Goal: Task Accomplishment & Management: Manage account settings

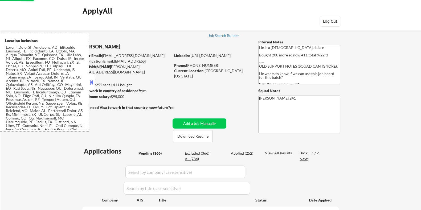
select select ""pending""
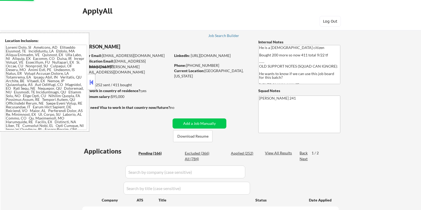
select select ""pending""
select select ""applied""
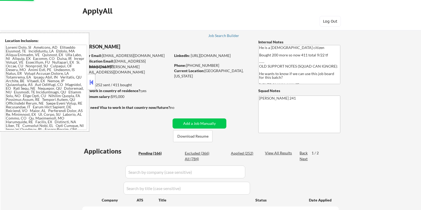
select select ""pending""
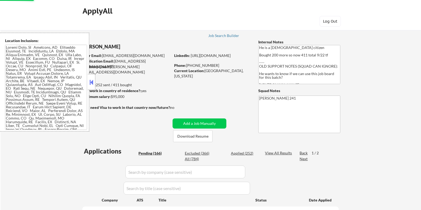
select select ""pending""
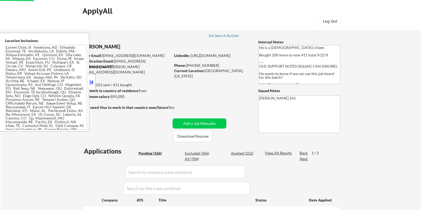
select select ""pending""
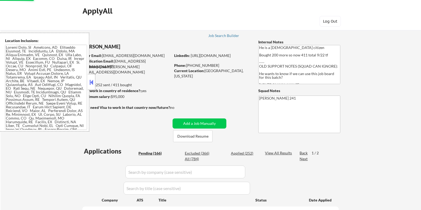
select select ""pending""
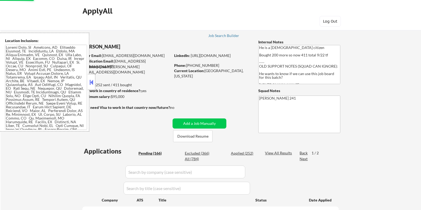
select select ""pending""
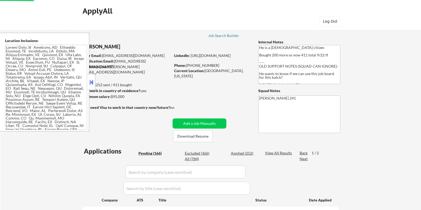
select select ""pending""
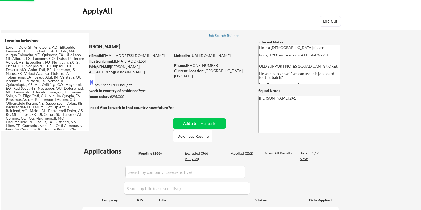
select select ""pending""
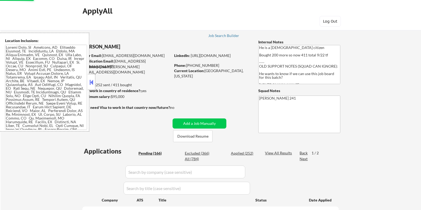
select select ""pending""
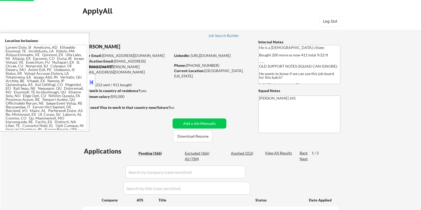
select select ""pending""
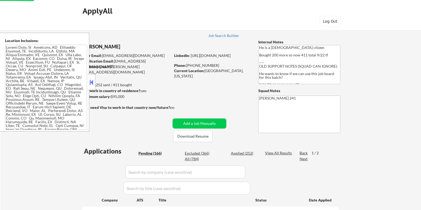
select select ""pending""
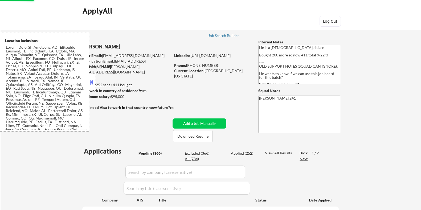
select select ""pending""
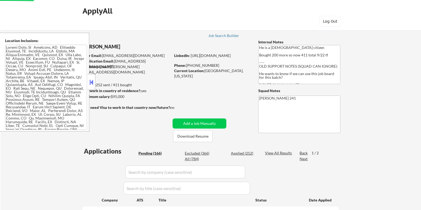
select select ""pending""
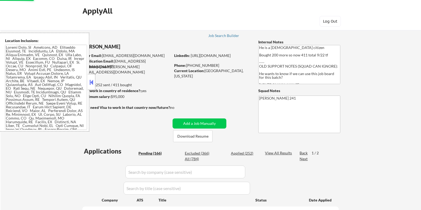
select select ""pending""
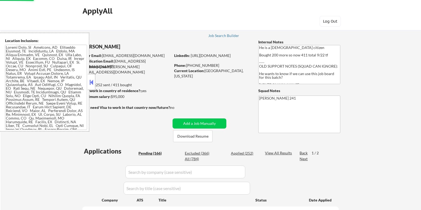
select select ""pending""
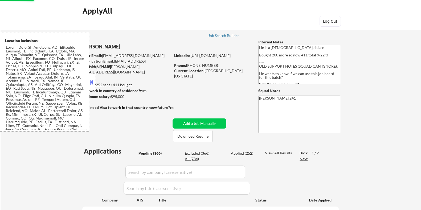
select select ""pending""
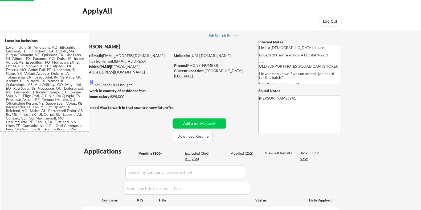
select select ""pending""
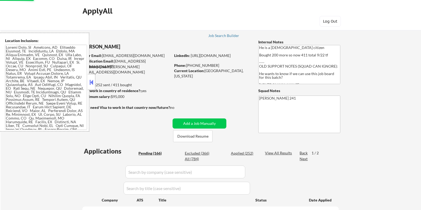
select select ""pending""
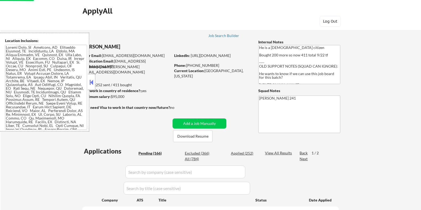
select select ""pending""
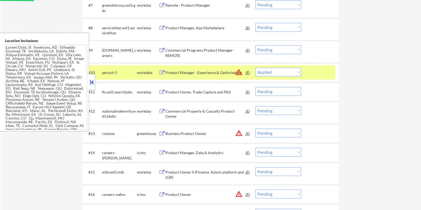
scroll to position [43, 0]
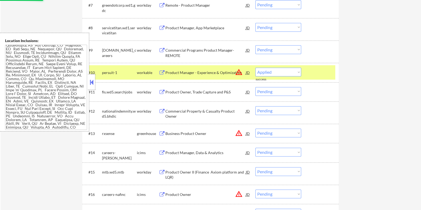
select select ""pending""
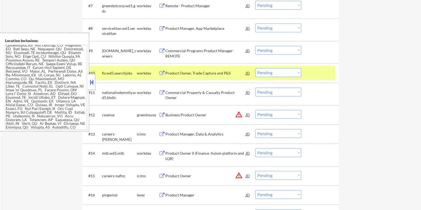
scroll to position [333, 0]
click at [172, 114] on div "Business Product Owner" at bounding box center [205, 114] width 81 height 5
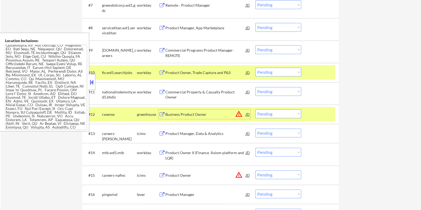
click at [272, 110] on select "Choose an option... Pending Applied Excluded (Questions) Excluded (Expired) Exc…" at bounding box center [279, 114] width 46 height 9
click at [256, 110] on select "Choose an option... Pending Applied Excluded (Questions) Excluded (Expired) Exc…" at bounding box center [279, 114] width 46 height 9
select select ""pending""
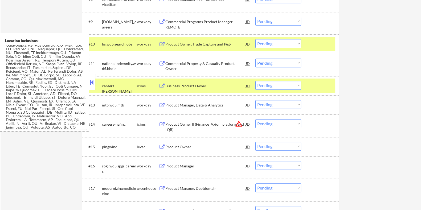
scroll to position [367, 0]
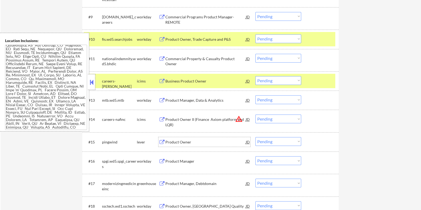
click at [185, 141] on div "Product Owner" at bounding box center [205, 142] width 81 height 5
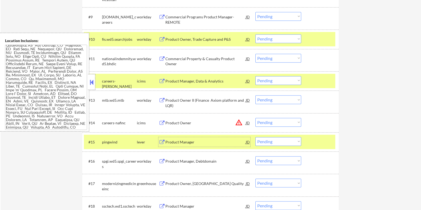
click at [194, 144] on div "Product Manager" at bounding box center [205, 142] width 81 height 5
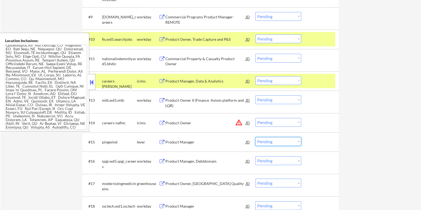
click at [276, 140] on select "Choose an option... Pending Applied Excluded (Questions) Excluded (Expired) Exc…" at bounding box center [279, 141] width 46 height 9
click at [256, 137] on select "Choose an option... Pending Applied Excluded (Questions) Excluded (Expired) Exc…" at bounding box center [279, 141] width 46 height 9
select select ""pending""
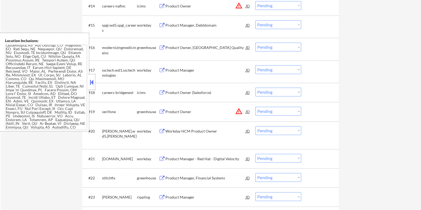
scroll to position [466, 0]
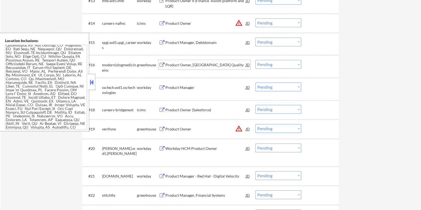
click at [202, 63] on div "Product Owner, [GEOGRAPHIC_DATA] Quality" at bounding box center [205, 64] width 81 height 5
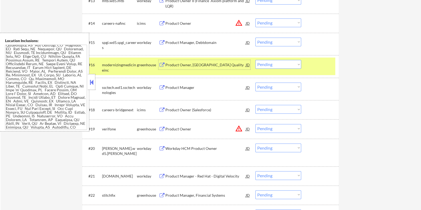
click at [270, 62] on select "Choose an option... Pending Applied Excluded (Questions) Excluded (Expired) Exc…" at bounding box center [279, 64] width 46 height 9
click at [256, 60] on select "Choose an option... Pending Applied Excluded (Questions) Excluded (Expired) Exc…" at bounding box center [279, 64] width 46 height 9
select select ""pending""
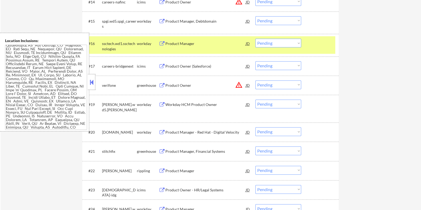
scroll to position [500, 0]
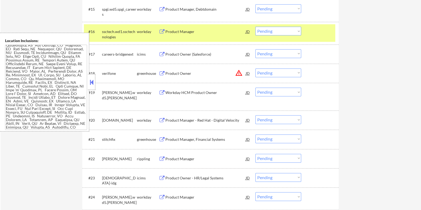
click at [179, 75] on div "Product Owner" at bounding box center [205, 73] width 81 height 5
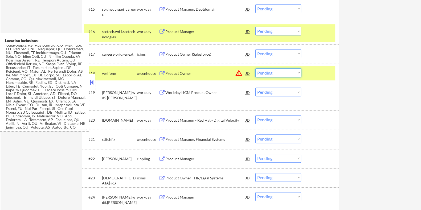
click at [279, 71] on select "Choose an option... Pending Applied Excluded (Questions) Excluded (Expired) Exc…" at bounding box center [279, 73] width 46 height 9
click at [264, 74] on select "Choose an option... Pending Applied Excluded (Questions) Excluded (Expired) Exc…" at bounding box center [279, 73] width 46 height 9
click at [256, 69] on select "Choose an option... Pending Applied Excluded (Questions) Excluded (Expired) Exc…" at bounding box center [279, 73] width 46 height 9
select select ""pending""
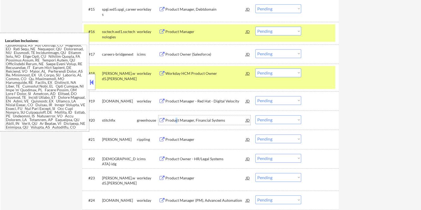
click at [176, 117] on div "Product Manager, Financial Systems" at bounding box center [205, 120] width 81 height 10
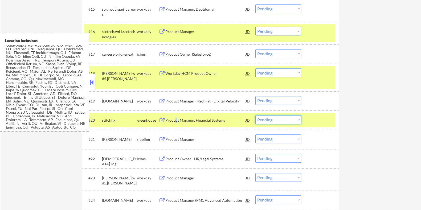
click at [283, 119] on select "Choose an option... Pending Applied Excluded (Questions) Excluded (Expired) Exc…" at bounding box center [279, 119] width 46 height 9
click at [256, 115] on select "Choose an option... Pending Applied Excluded (Questions) Excluded (Expired) Exc…" at bounding box center [279, 119] width 46 height 9
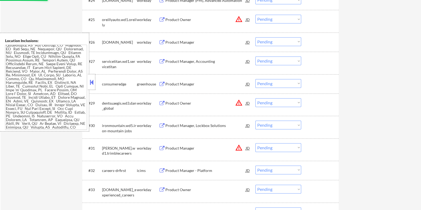
select select ""pending""
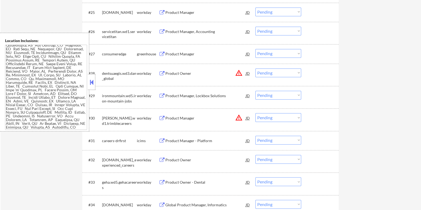
scroll to position [700, 0]
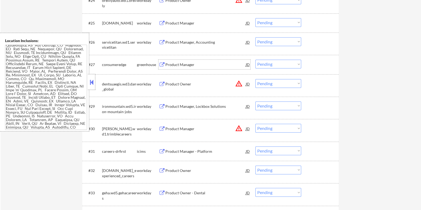
click at [177, 67] on div "Product Manager" at bounding box center [205, 65] width 81 height 10
